Goal: Task Accomplishment & Management: Use online tool/utility

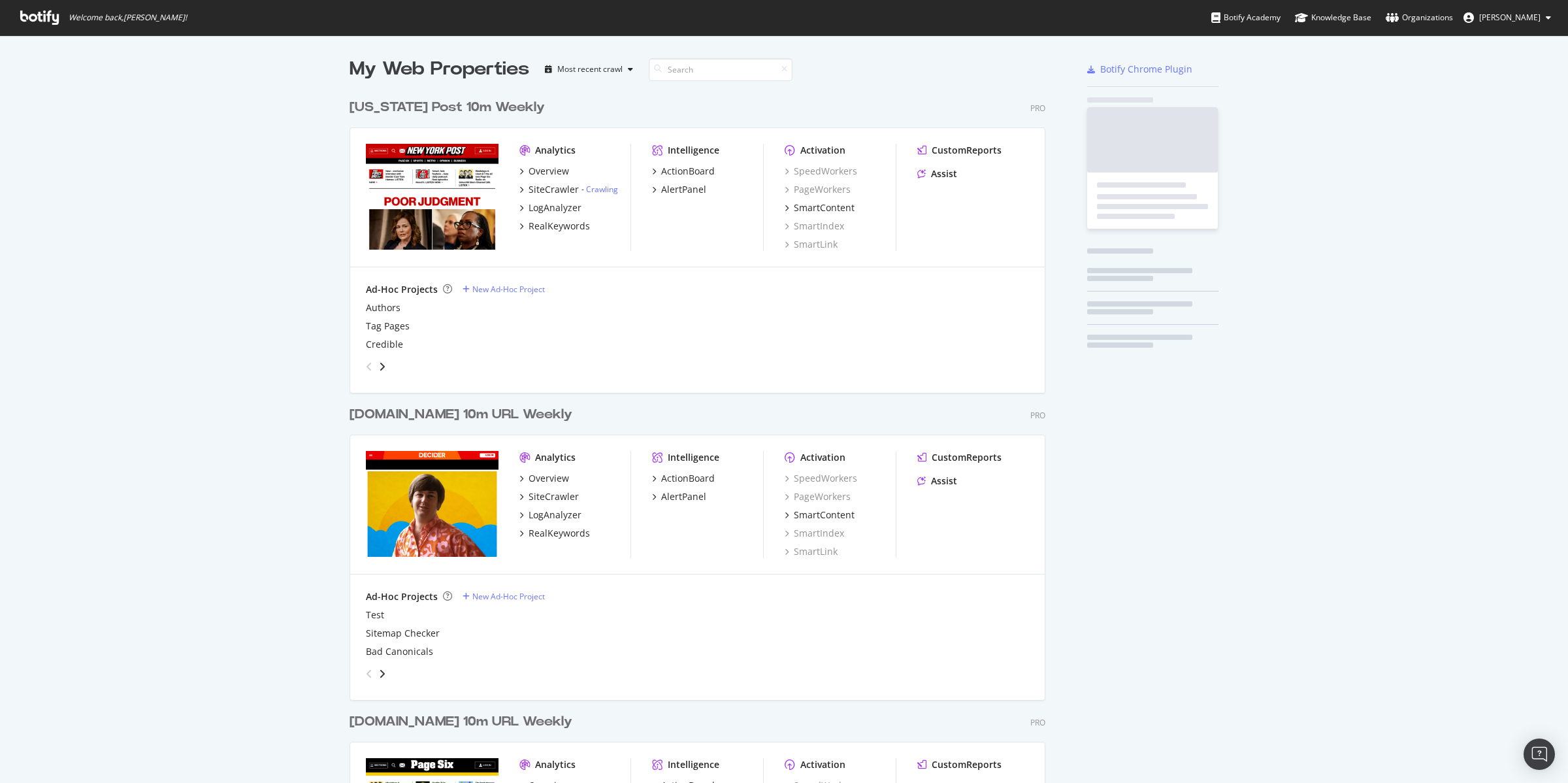
scroll to position [1553, 694]
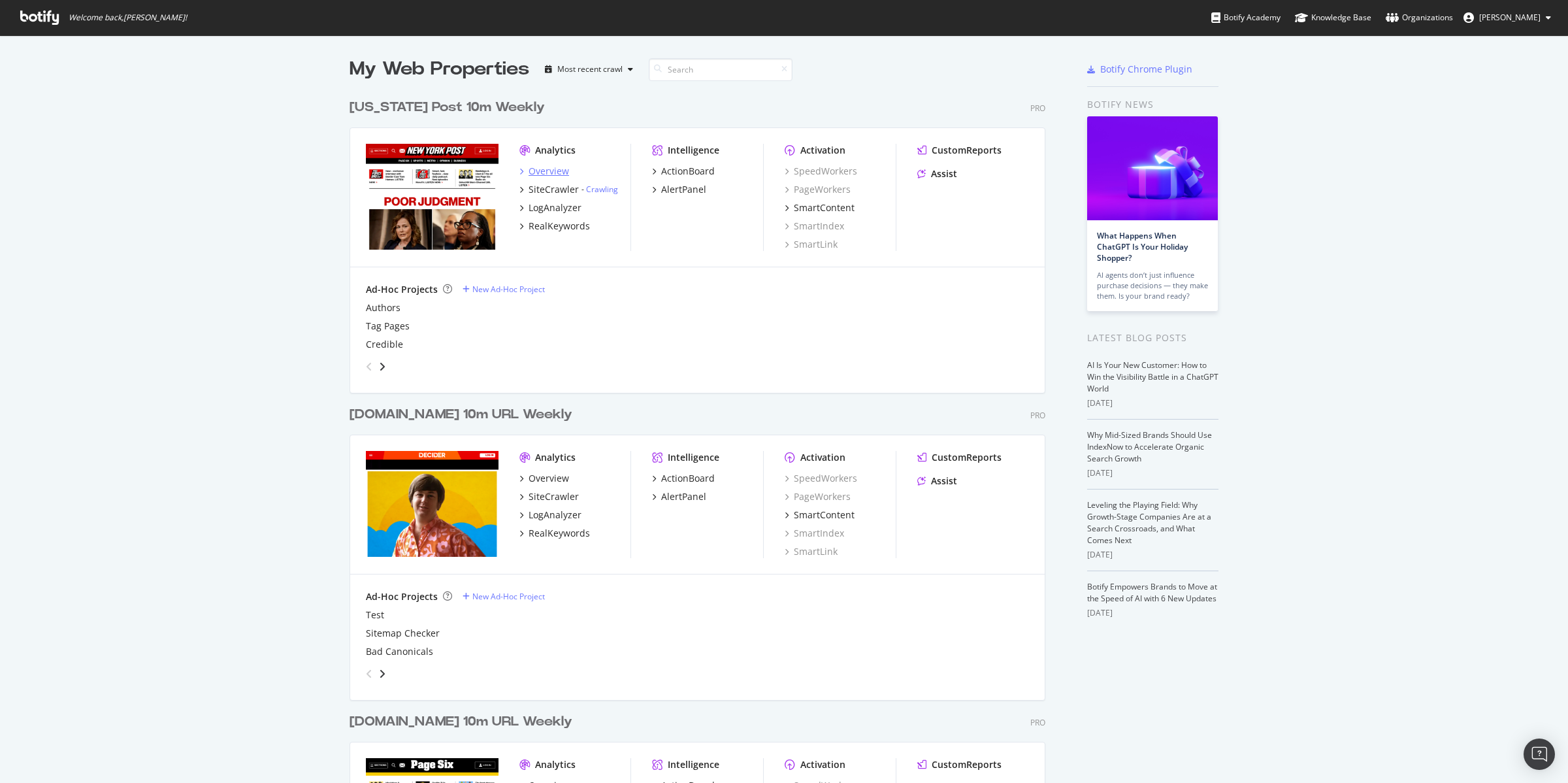
click at [542, 173] on div "Overview" at bounding box center [549, 171] width 40 height 13
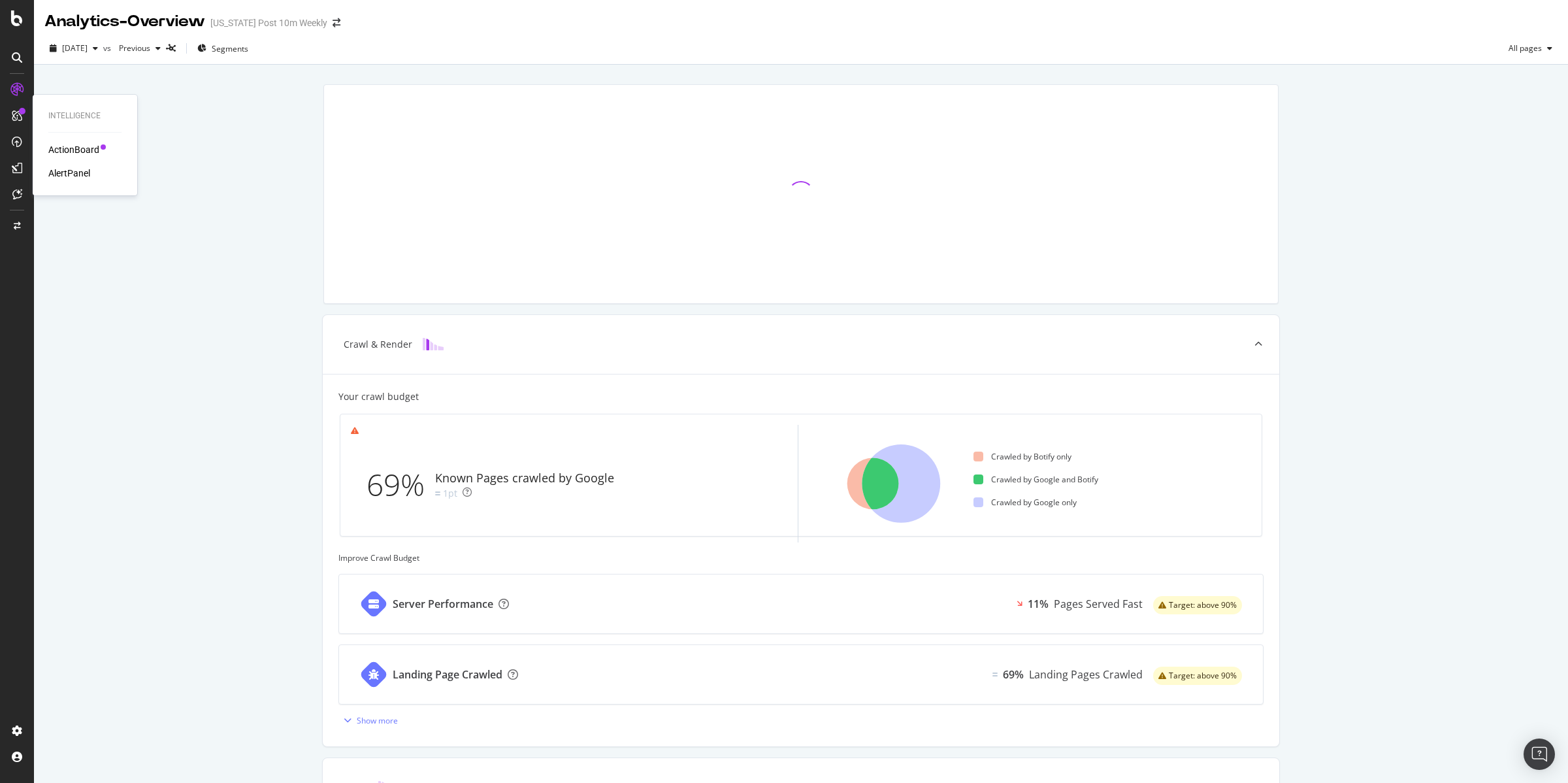
click at [62, 146] on div "ActionBoard" at bounding box center [73, 149] width 51 height 13
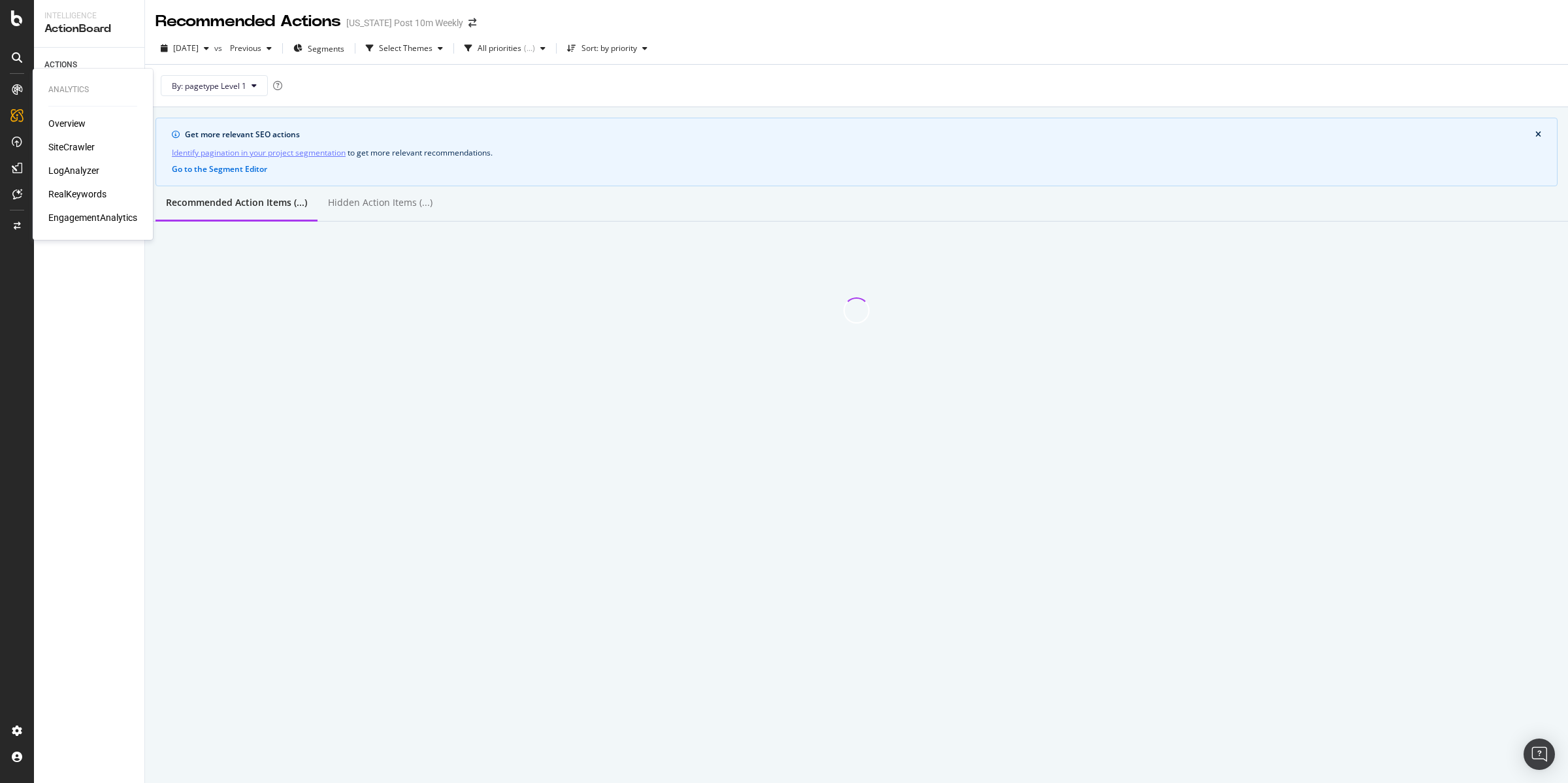
click at [69, 120] on div "Overview" at bounding box center [66, 123] width 37 height 13
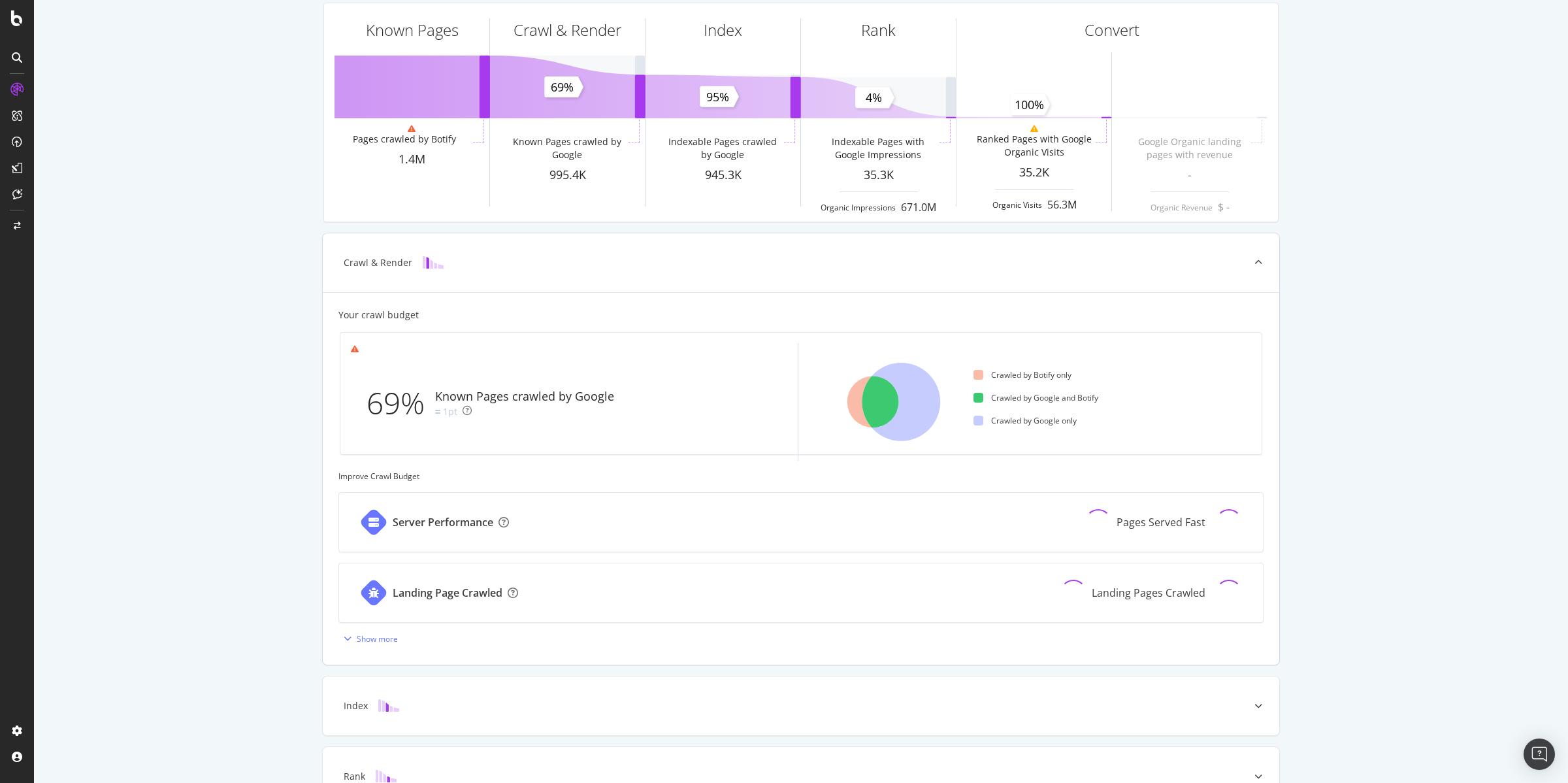
scroll to position [233, 0]
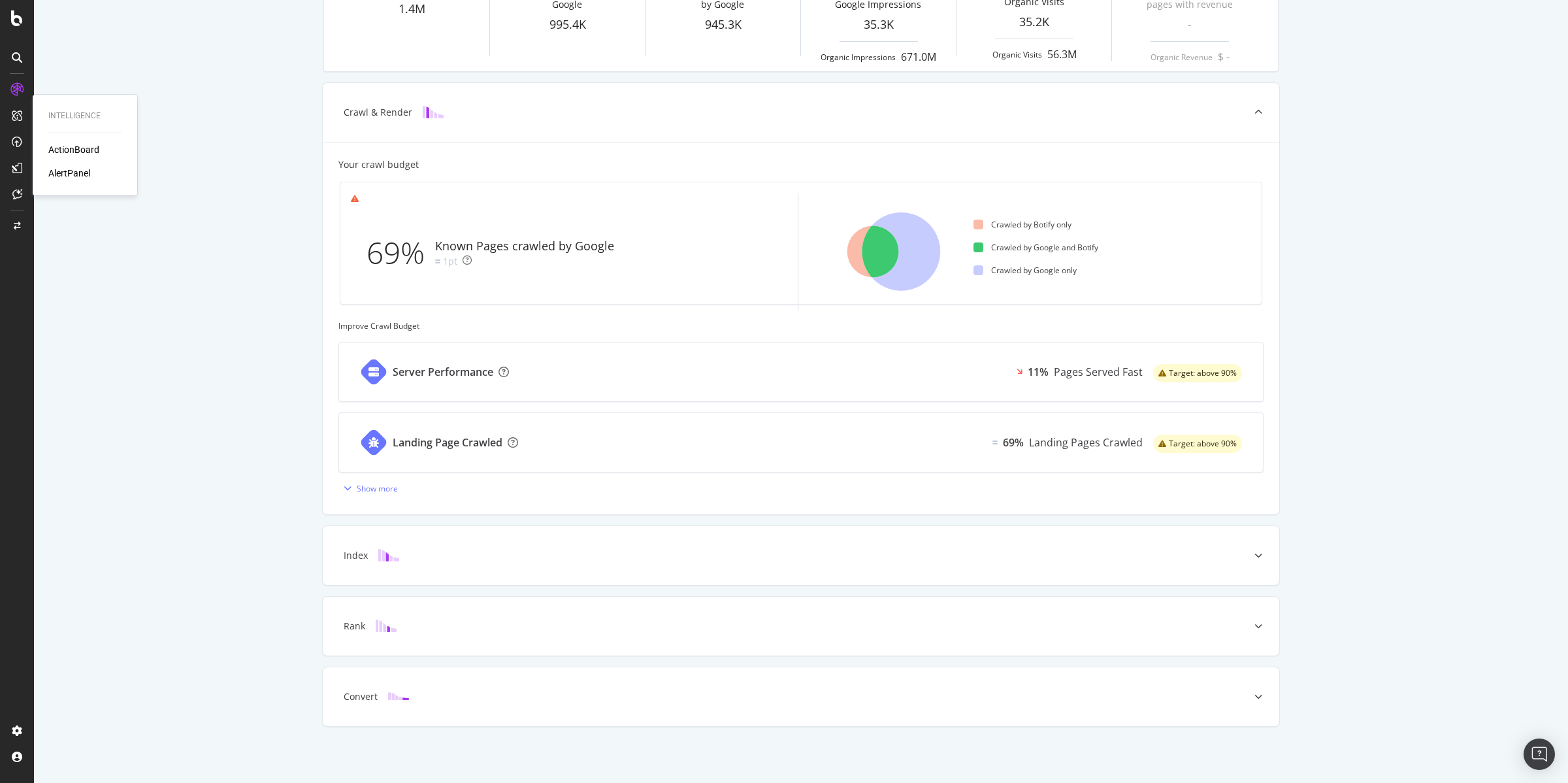
click at [70, 151] on div "ActionBoard" at bounding box center [73, 149] width 51 height 13
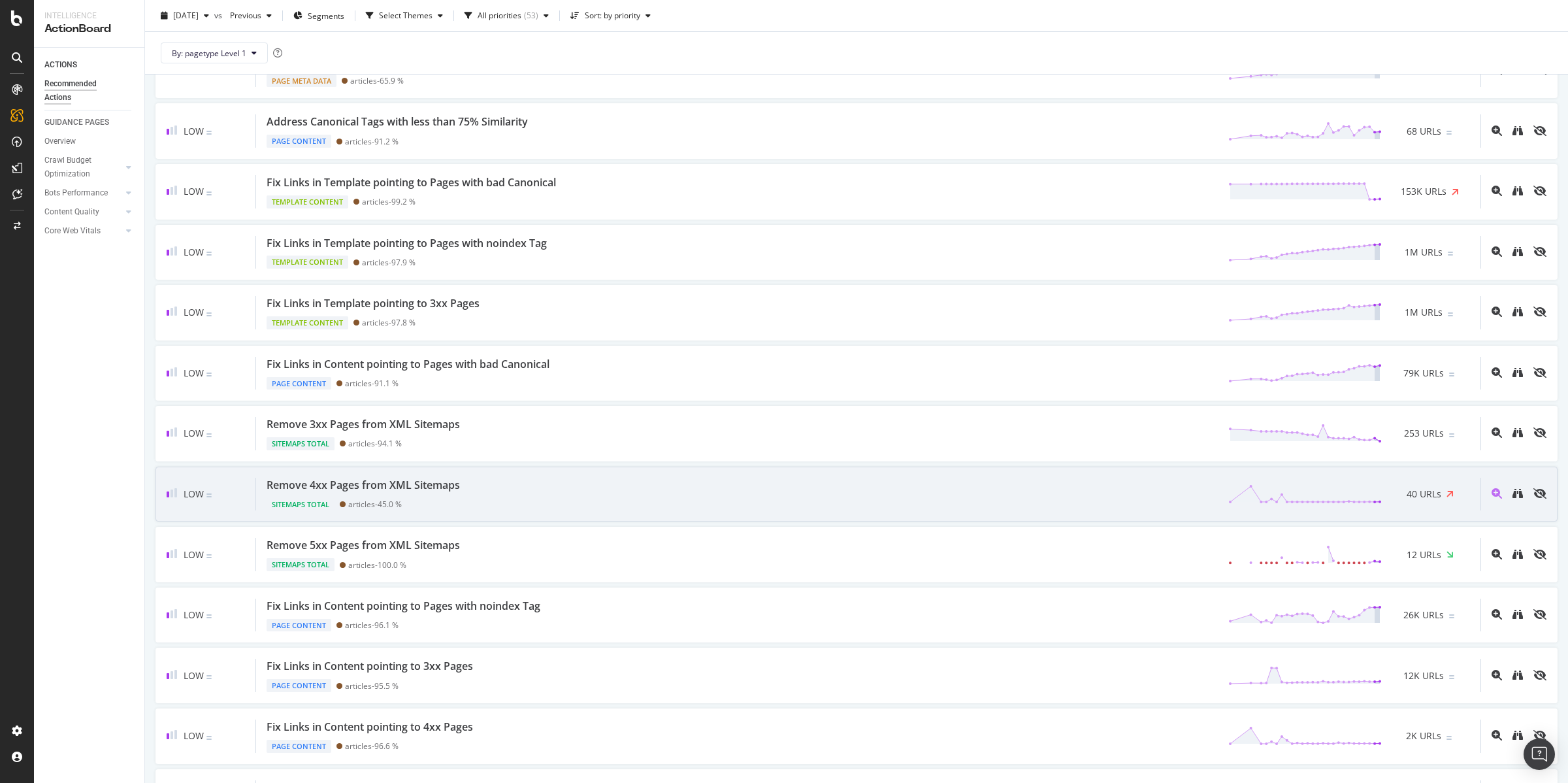
scroll to position [1043, 0]
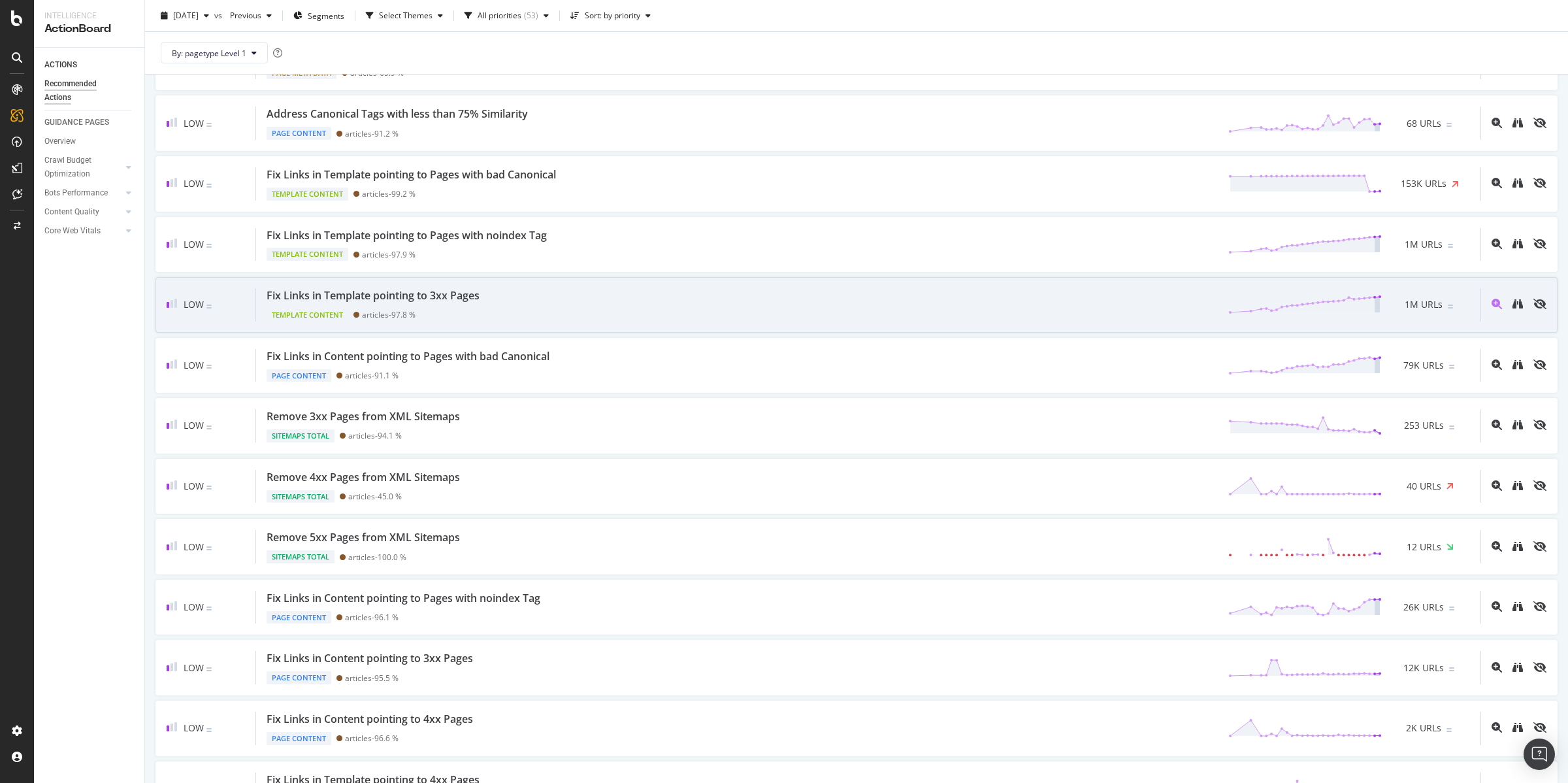
click at [407, 298] on div "Fix Links in Template pointing to 3xx Pages" at bounding box center [373, 295] width 213 height 15
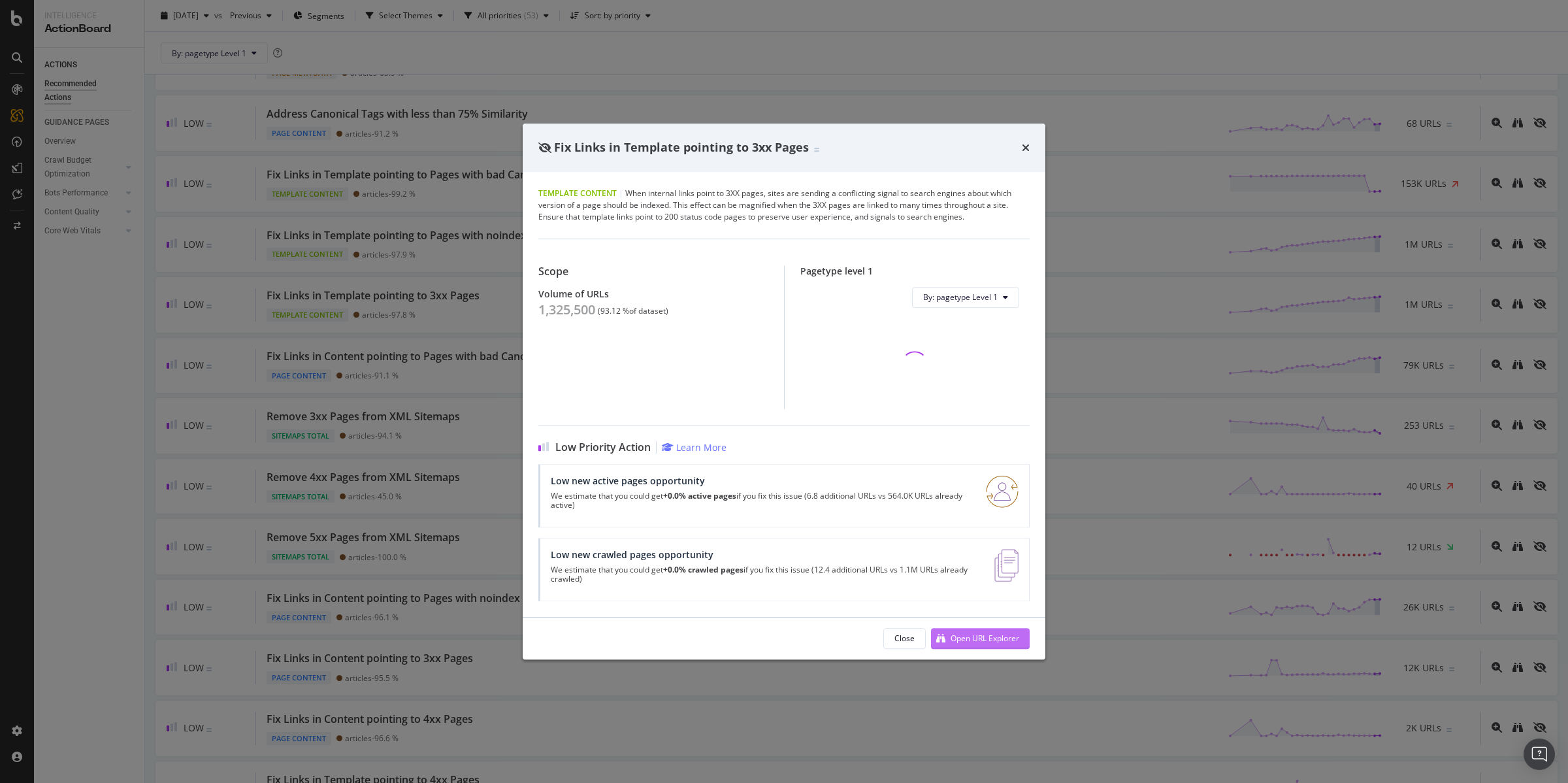
click at [975, 638] on div "Open URL Explorer" at bounding box center [985, 638] width 69 height 11
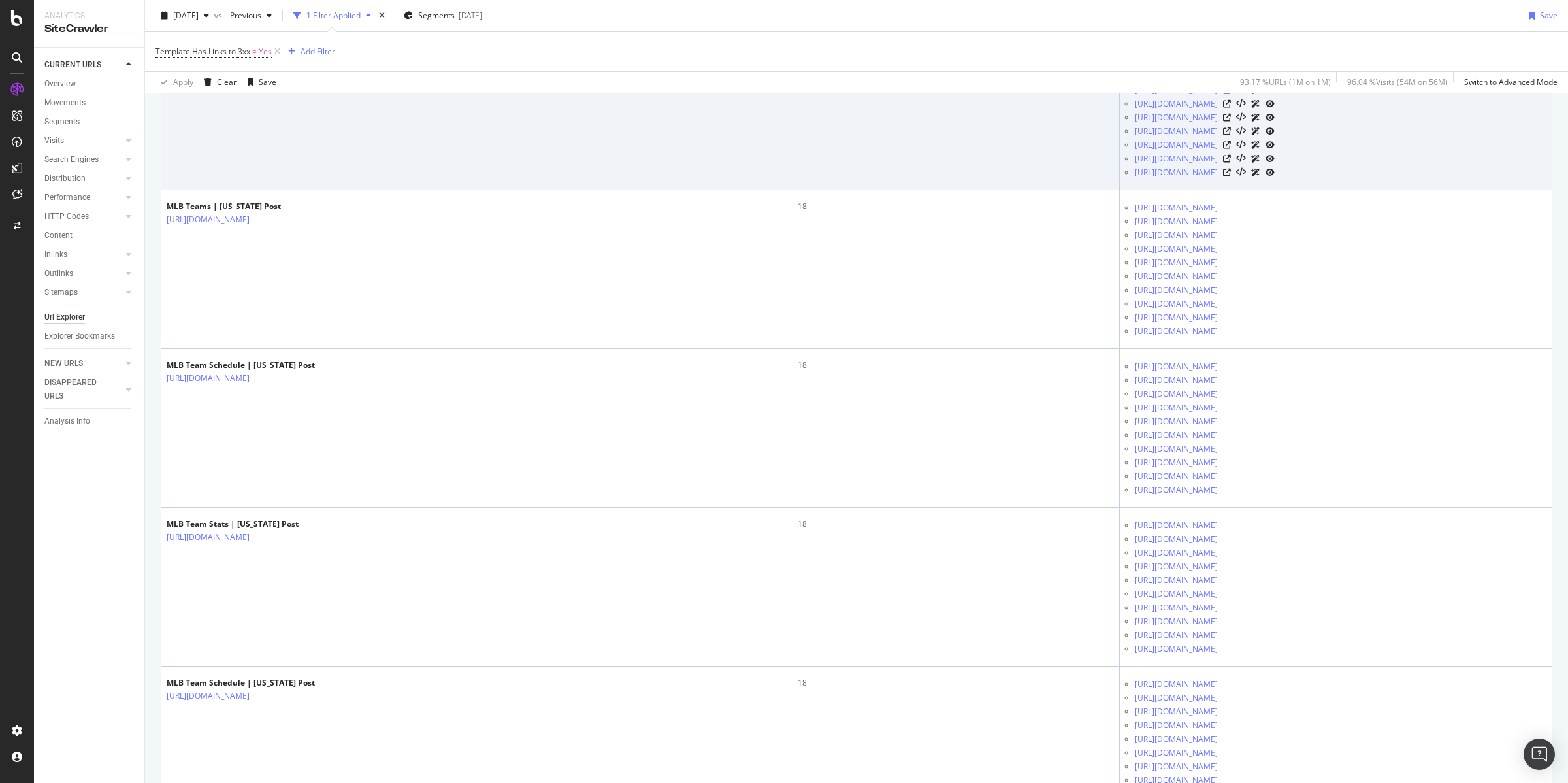
scroll to position [1765, 0]
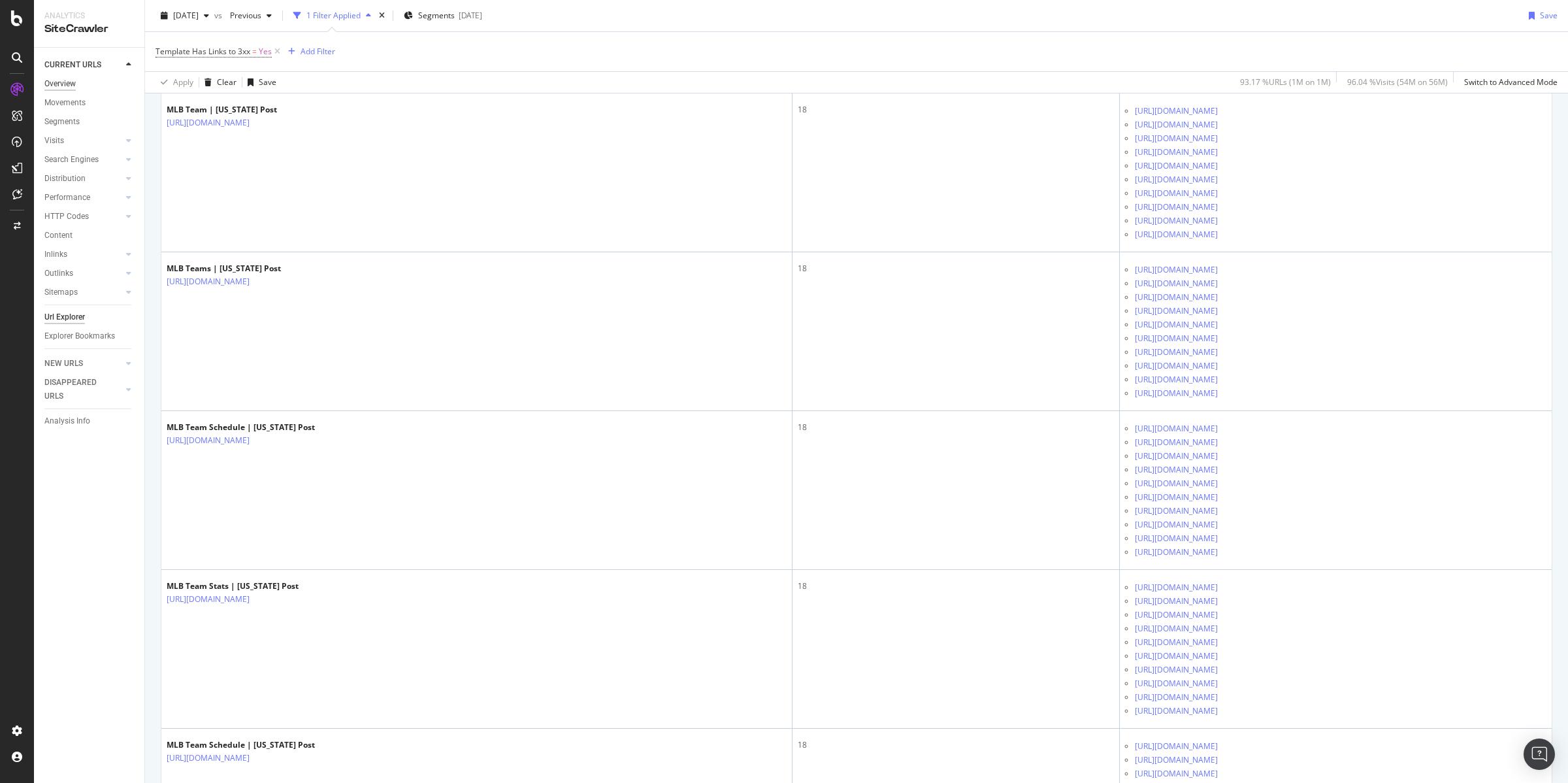
click at [53, 79] on div "Overview" at bounding box center [60, 84] width 32 height 13
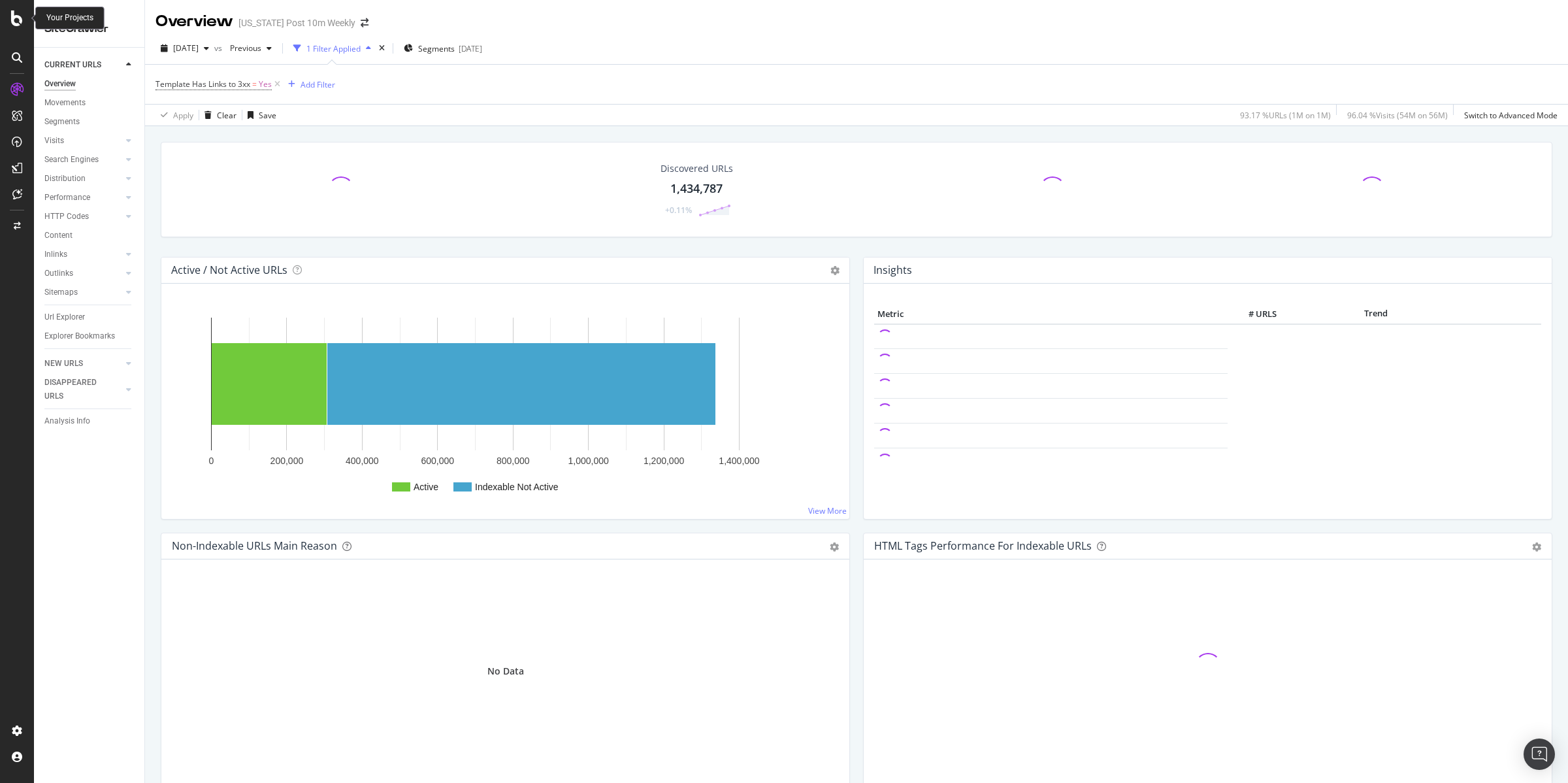
click at [13, 18] on icon at bounding box center [17, 18] width 12 height 16
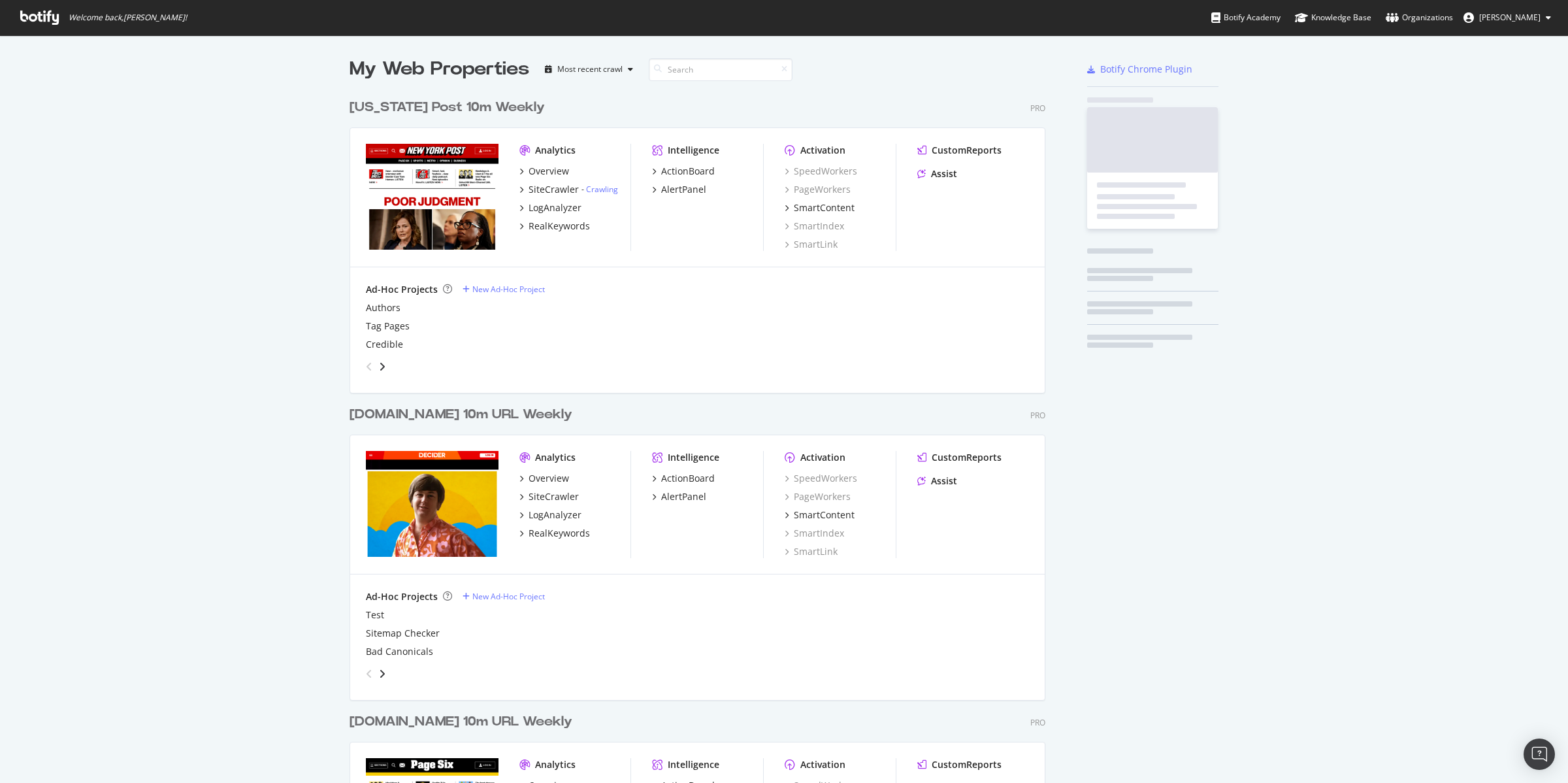
scroll to position [771, 1544]
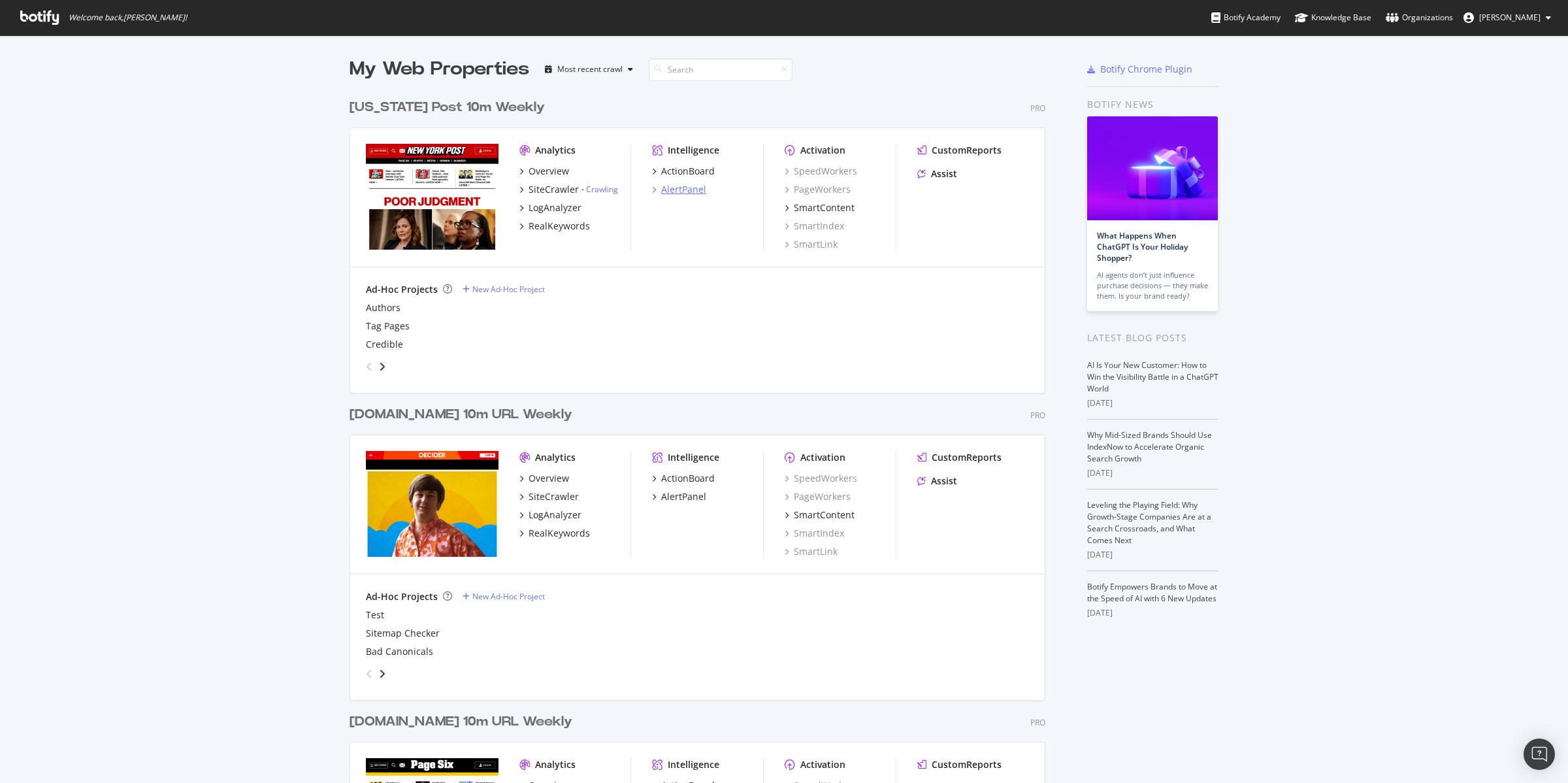
click at [685, 185] on div "AlertPanel" at bounding box center [684, 189] width 45 height 13
